Goal: Task Accomplishment & Management: Manage account settings

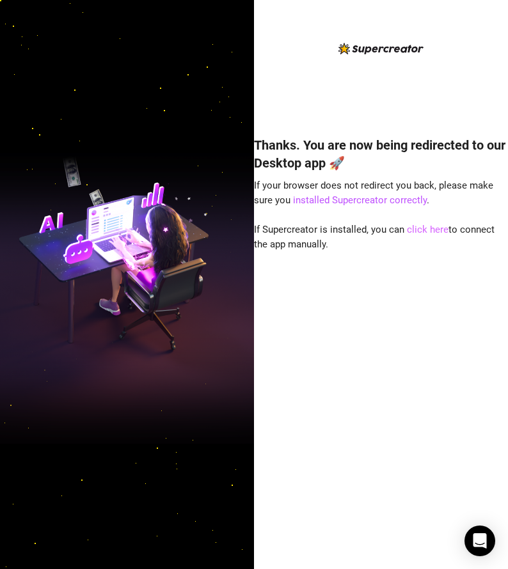
click at [437, 230] on link "click here" at bounding box center [428, 230] width 42 height 12
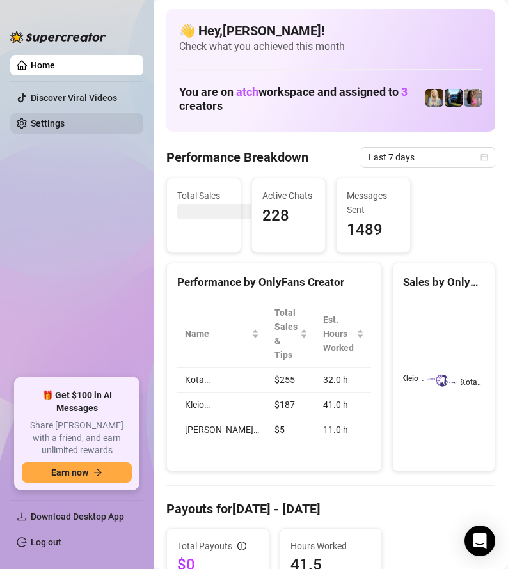
drag, startPoint x: 72, startPoint y: 123, endPoint x: 88, endPoint y: 131, distance: 17.7
click at [65, 123] on link "Settings" at bounding box center [48, 123] width 34 height 10
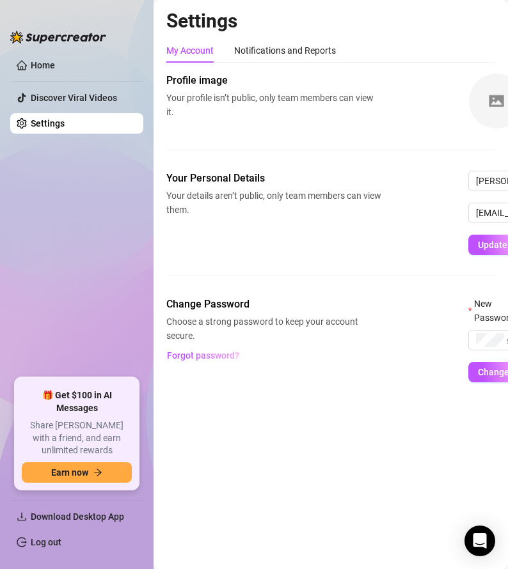
drag, startPoint x: 501, startPoint y: 0, endPoint x: 255, endPoint y: 256, distance: 355.1
click at [178, 302] on span "Change Password" at bounding box center [273, 304] width 215 height 15
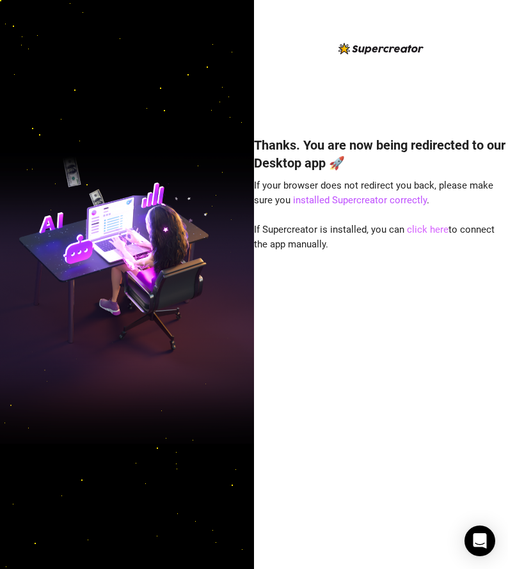
click at [436, 228] on link "click here" at bounding box center [428, 230] width 42 height 12
click at [430, 227] on link "click here" at bounding box center [428, 230] width 42 height 12
click at [434, 230] on link "click here" at bounding box center [428, 230] width 42 height 12
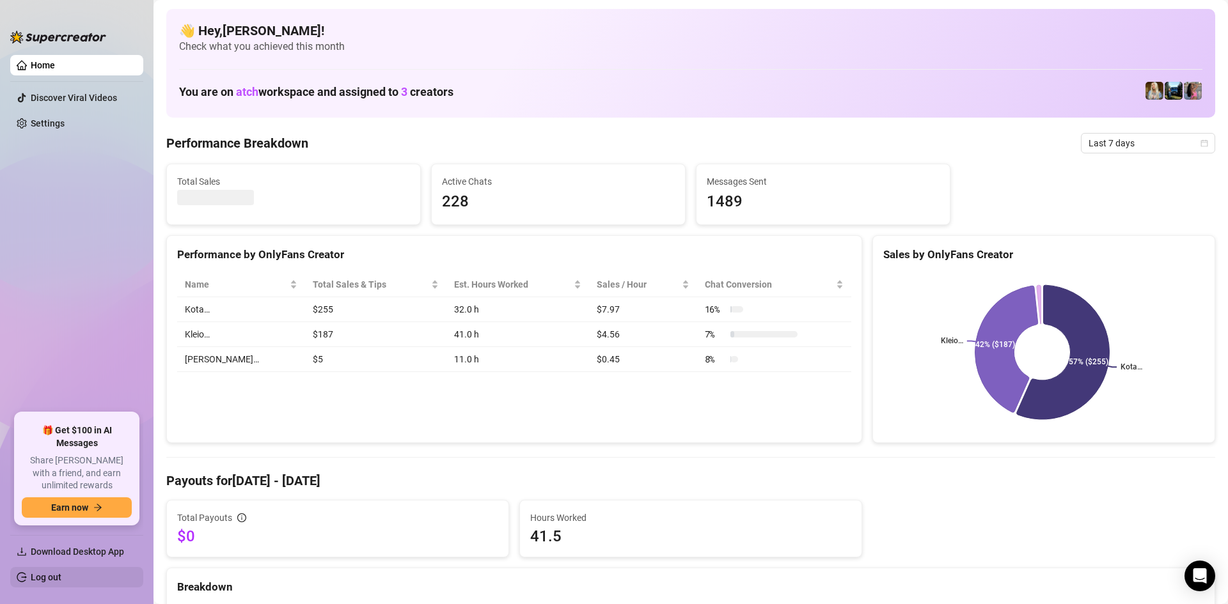
click at [38, 572] on link "Log out" at bounding box center [46, 577] width 31 height 10
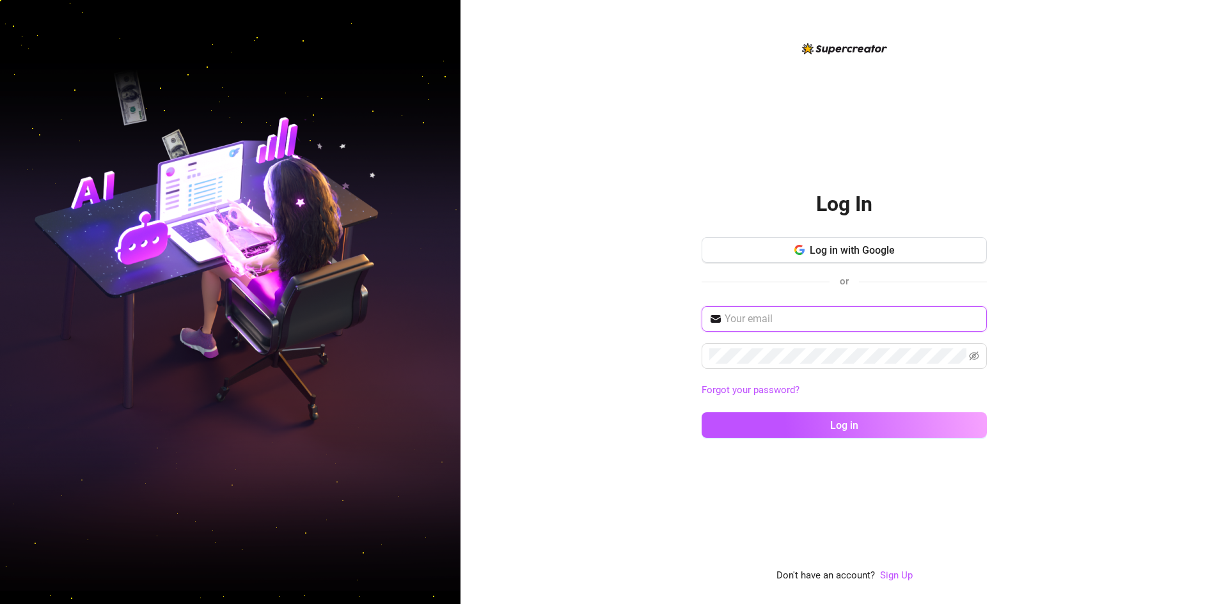
type input "[EMAIL_ADDRESS][PERSON_NAME][DOMAIN_NAME]"
click at [971, 357] on icon "eye-invisible" at bounding box center [974, 356] width 10 height 10
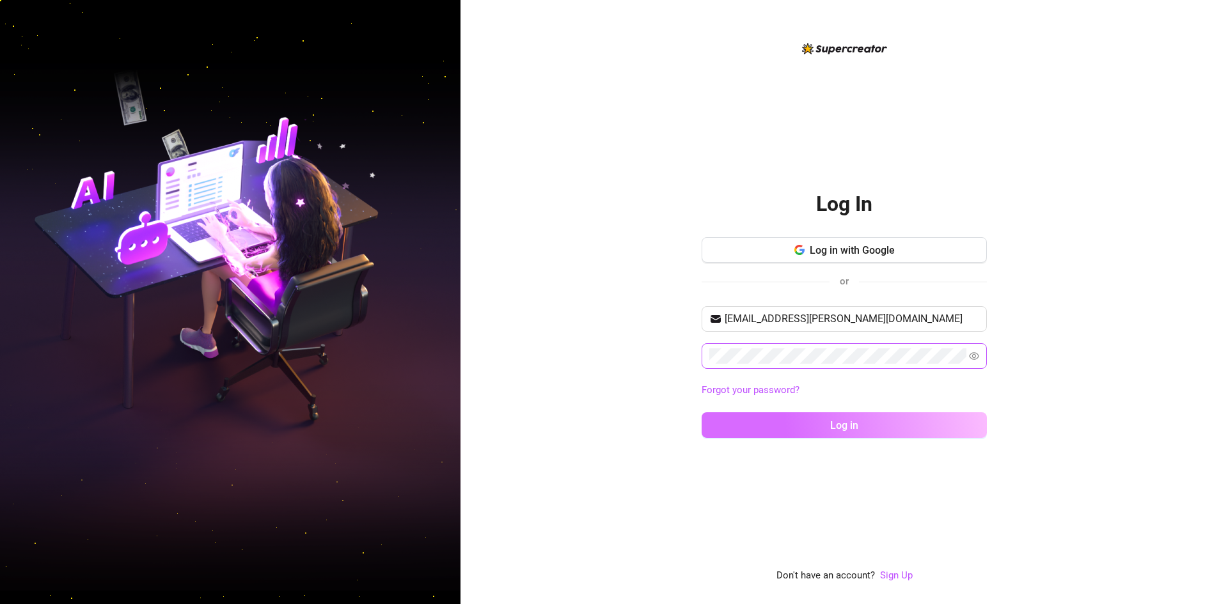
click at [890, 437] on button "Log in" at bounding box center [844, 425] width 285 height 26
